Goal: Transaction & Acquisition: Download file/media

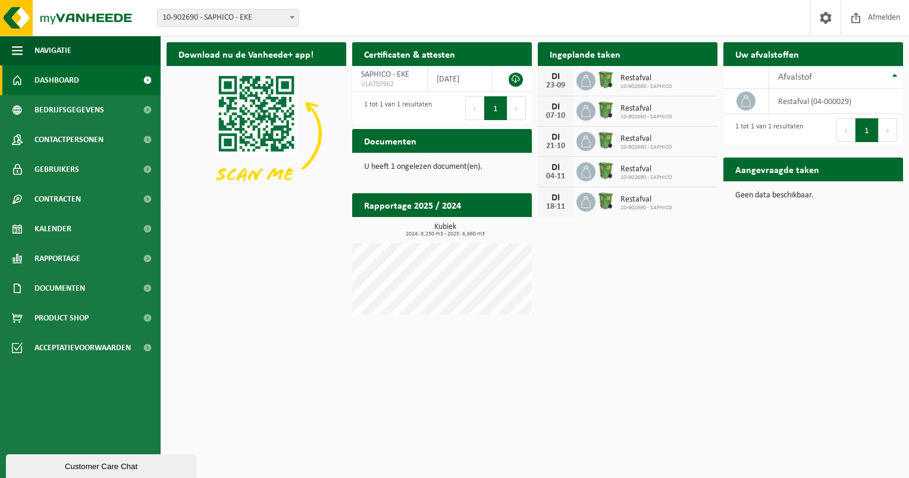
click at [274, 21] on span "10-902690 - SAPHICO - EKE" at bounding box center [228, 18] width 140 height 17
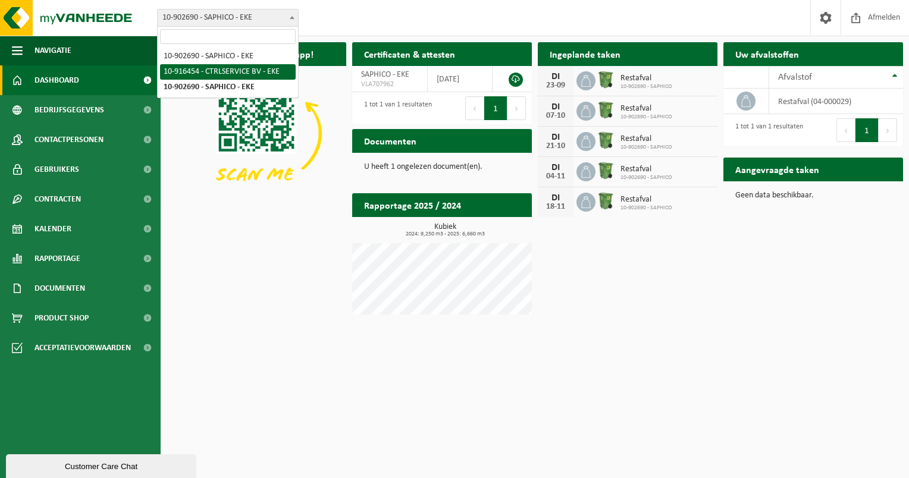
select select "127544"
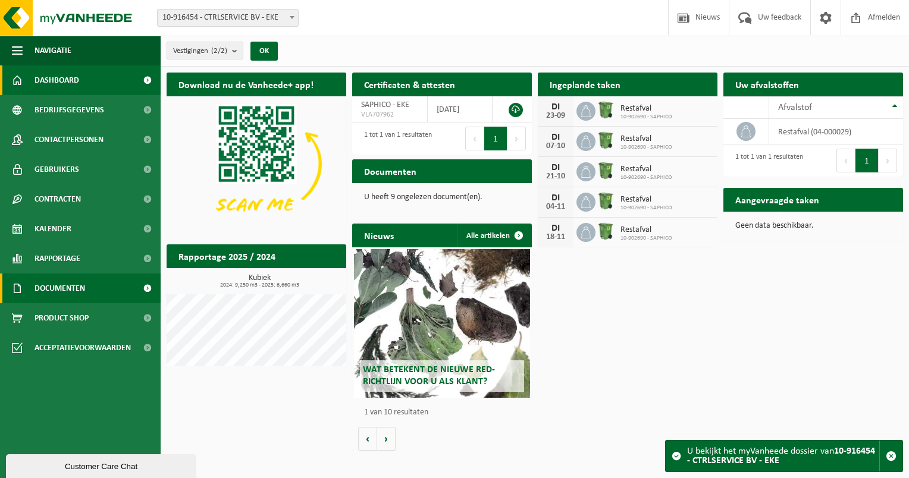
click at [77, 295] on span "Documenten" at bounding box center [60, 289] width 51 height 30
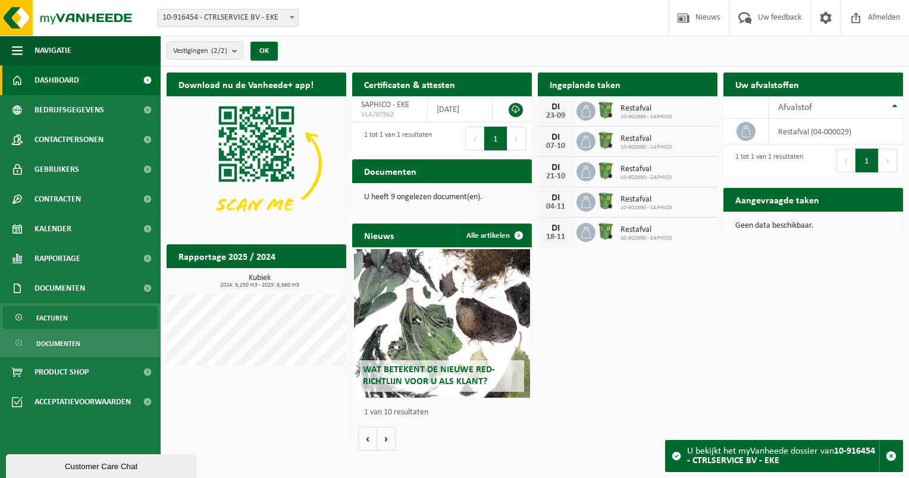
click at [43, 319] on span "Facturen" at bounding box center [52, 318] width 32 height 23
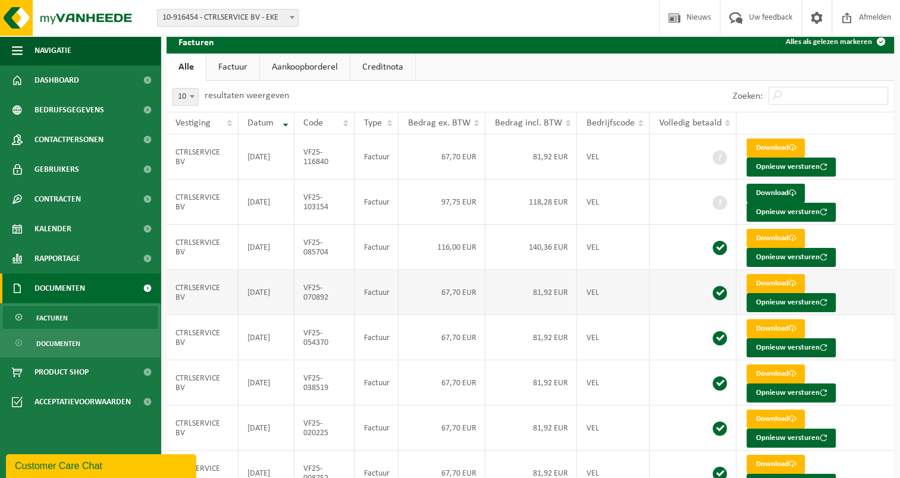
scroll to position [42, 0]
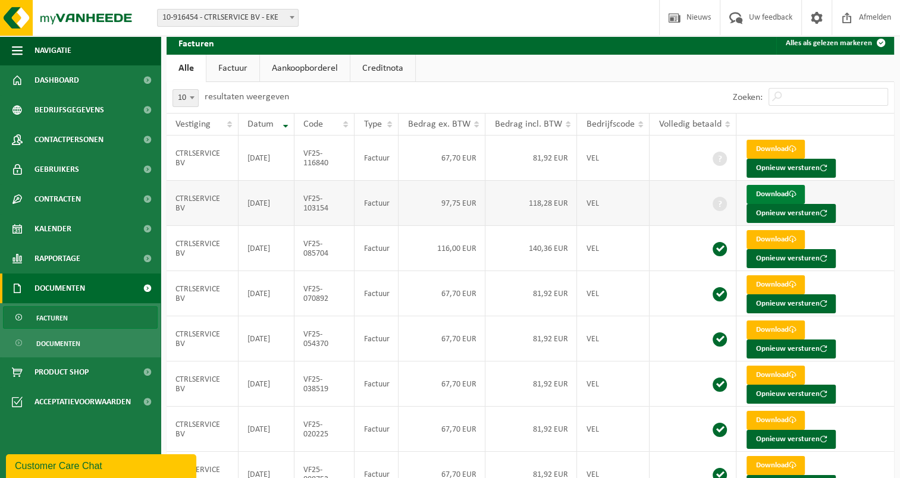
click at [764, 193] on link "Download" at bounding box center [776, 194] width 58 height 19
click at [771, 148] on link "Download" at bounding box center [776, 149] width 58 height 19
